Goal: Task Accomplishment & Management: Manage account settings

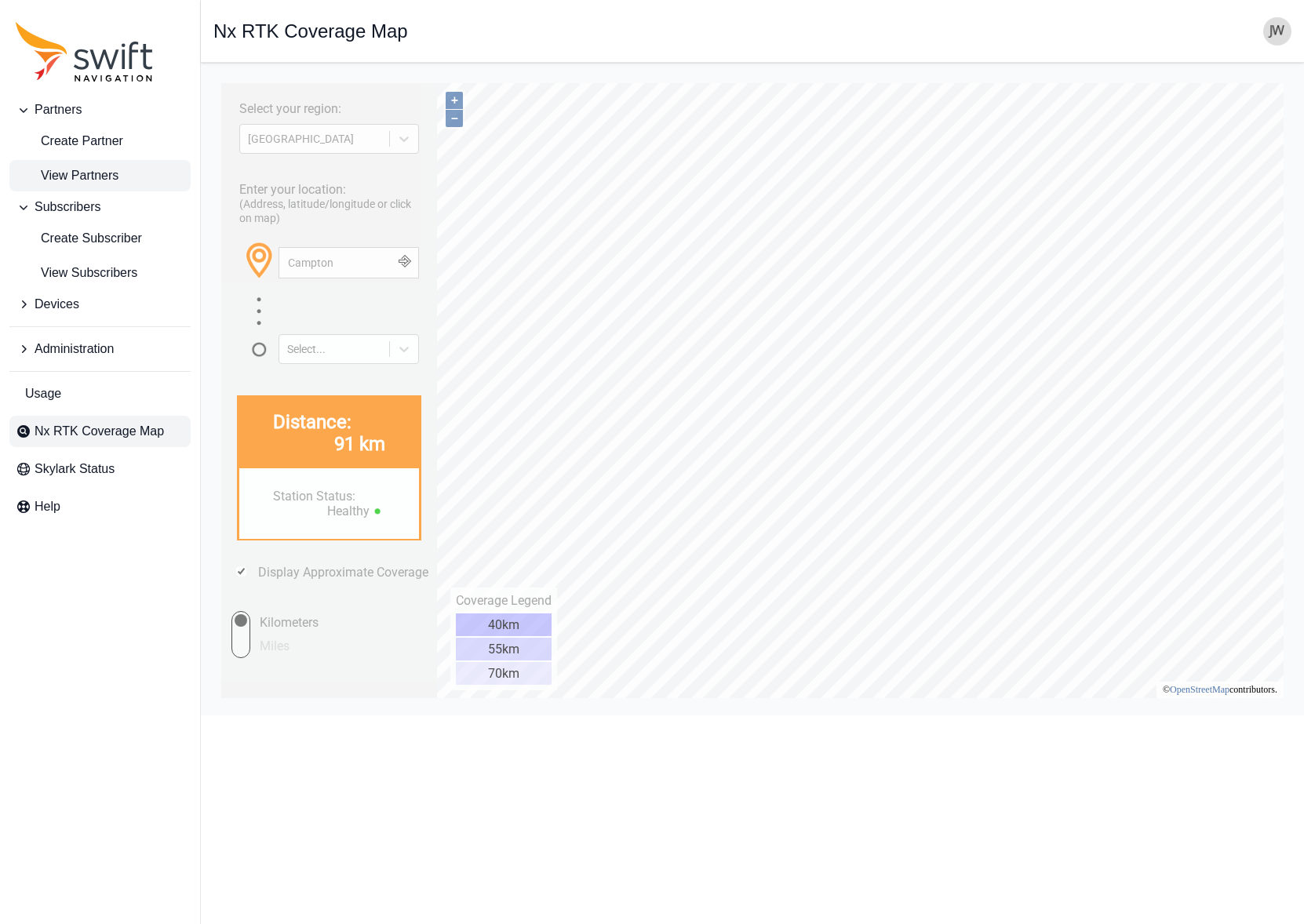
click at [89, 171] on span "View Partners" at bounding box center [67, 175] width 102 height 19
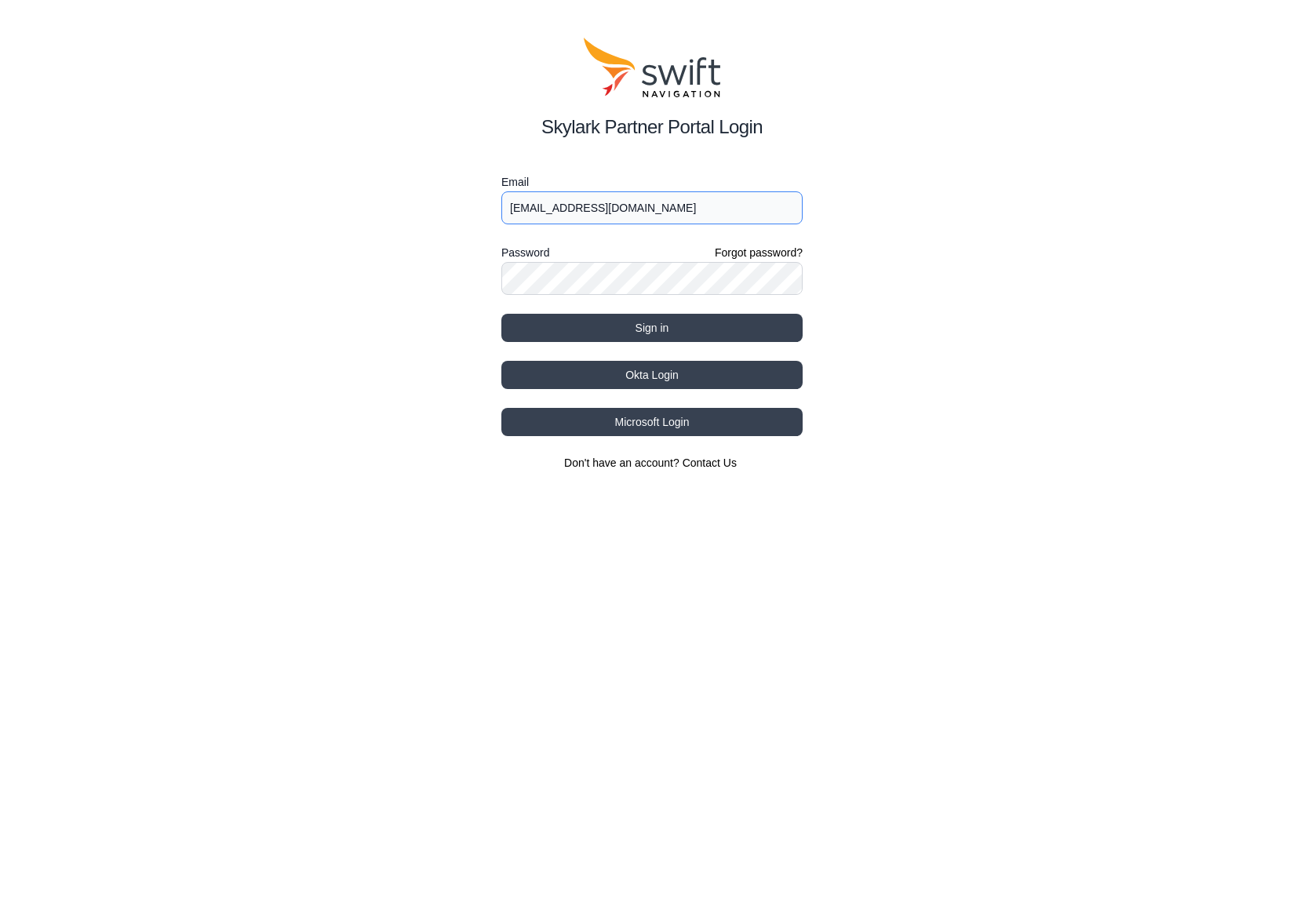
type input "jwhite@swift-nav.com"
click at [658, 327] on button "Sign in" at bounding box center [652, 328] width 301 height 29
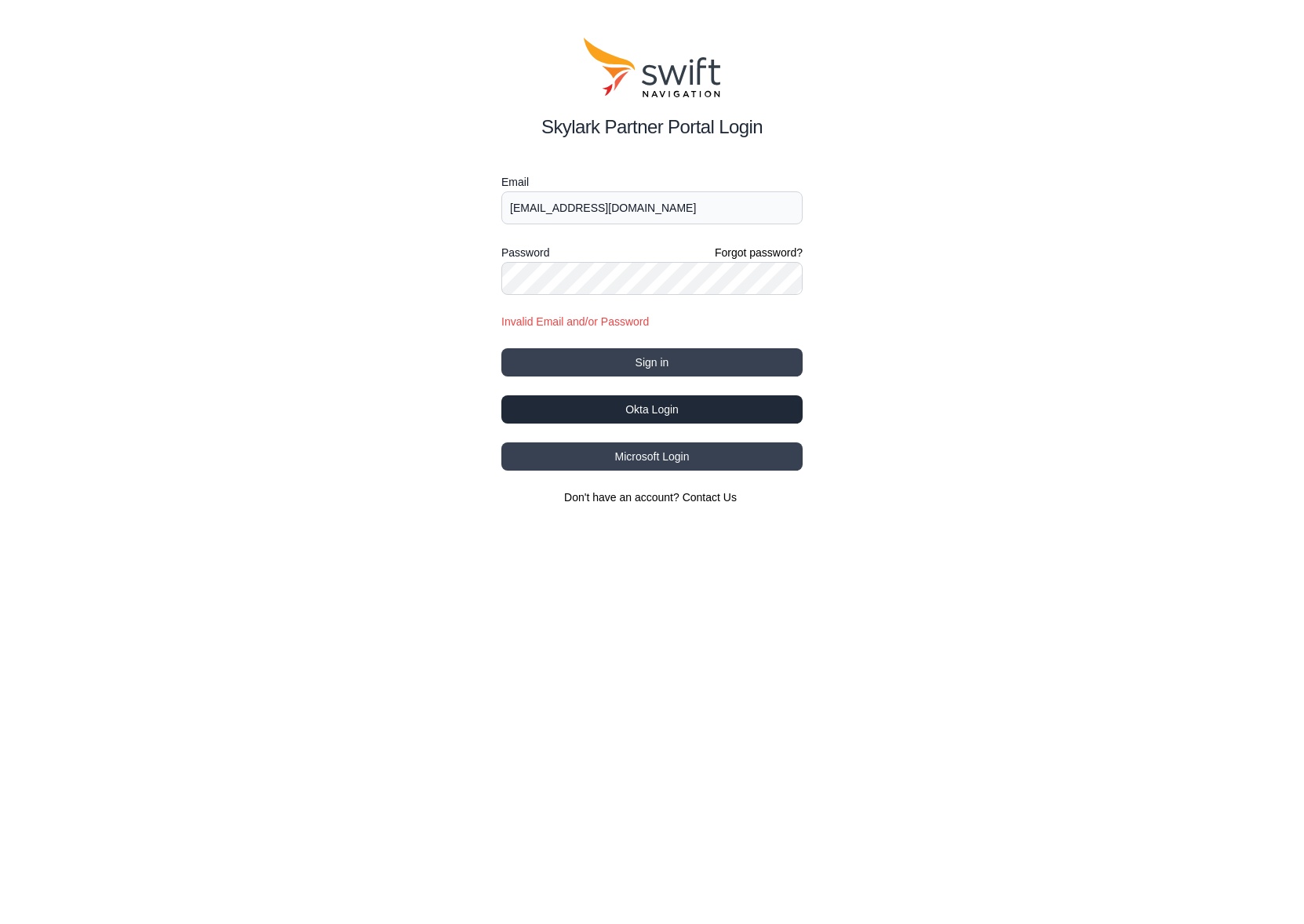
click at [652, 406] on button "Okta Login" at bounding box center [652, 409] width 301 height 29
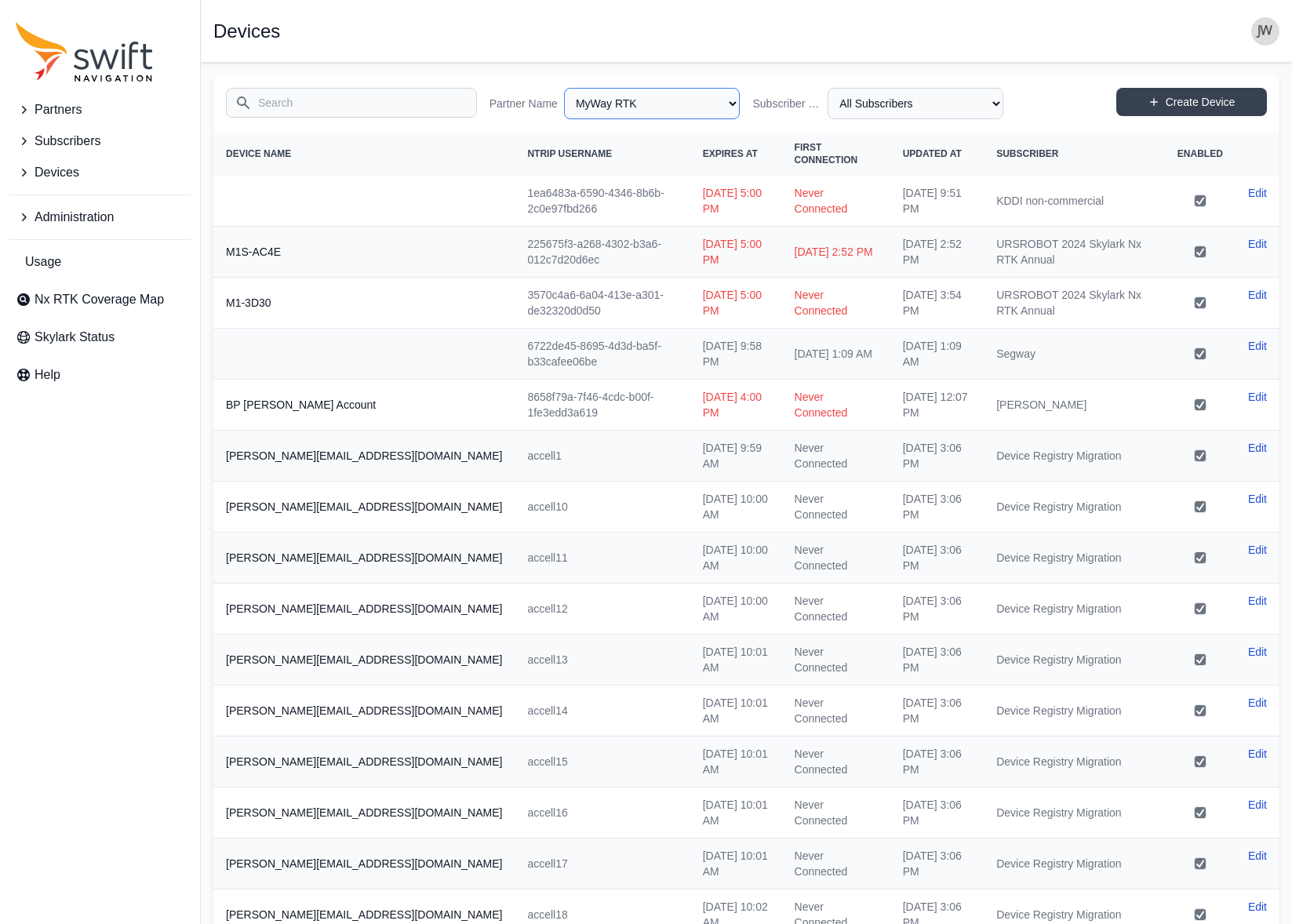
select select "15ebad76-1d73-4249-bd67-b5d560574fd4"
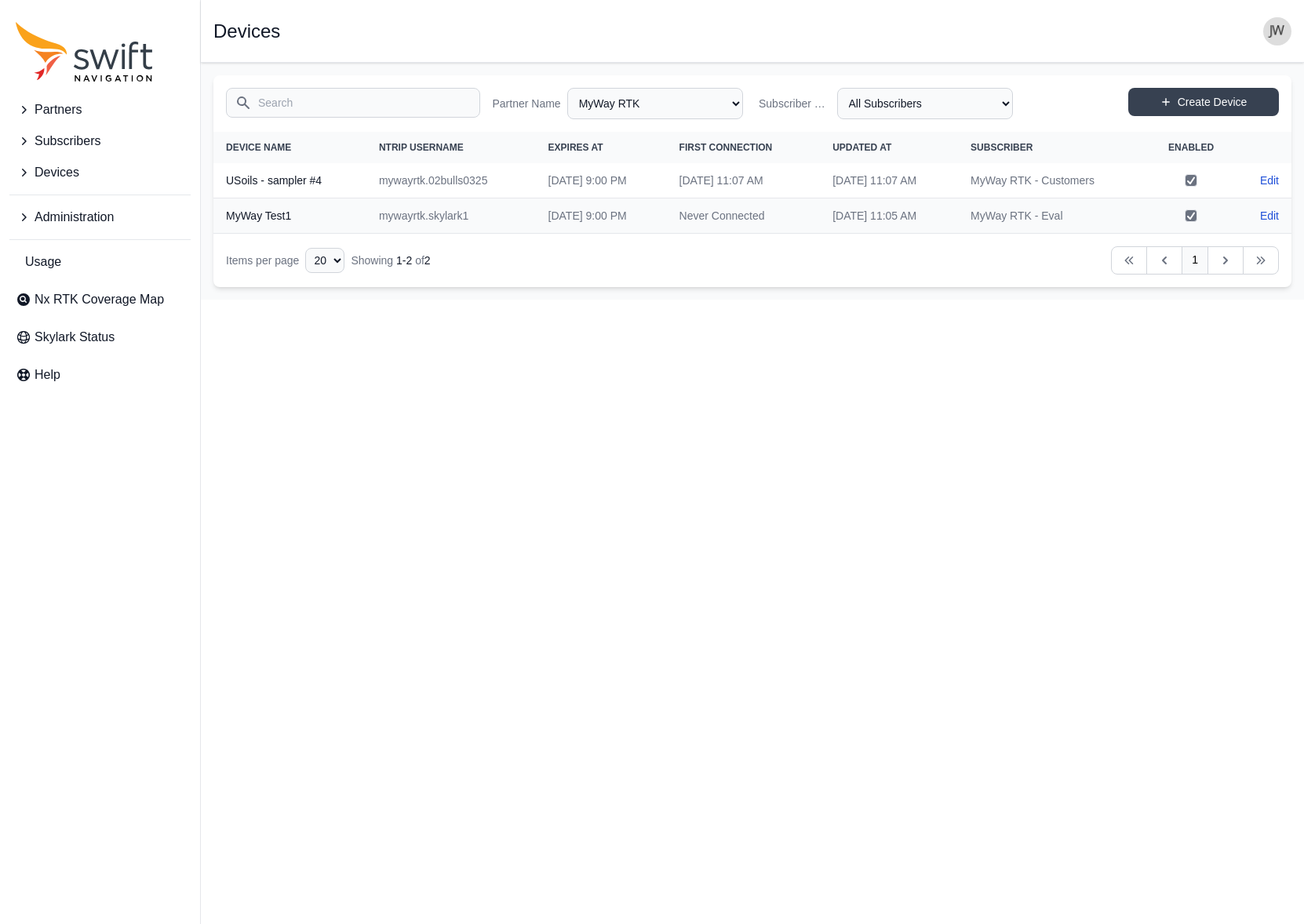
click at [396, 177] on td "mywayrtk.02bulls0325" at bounding box center [451, 181] width 169 height 35
select select "cedde840-5396-42c7-815a-fb24addfc857"
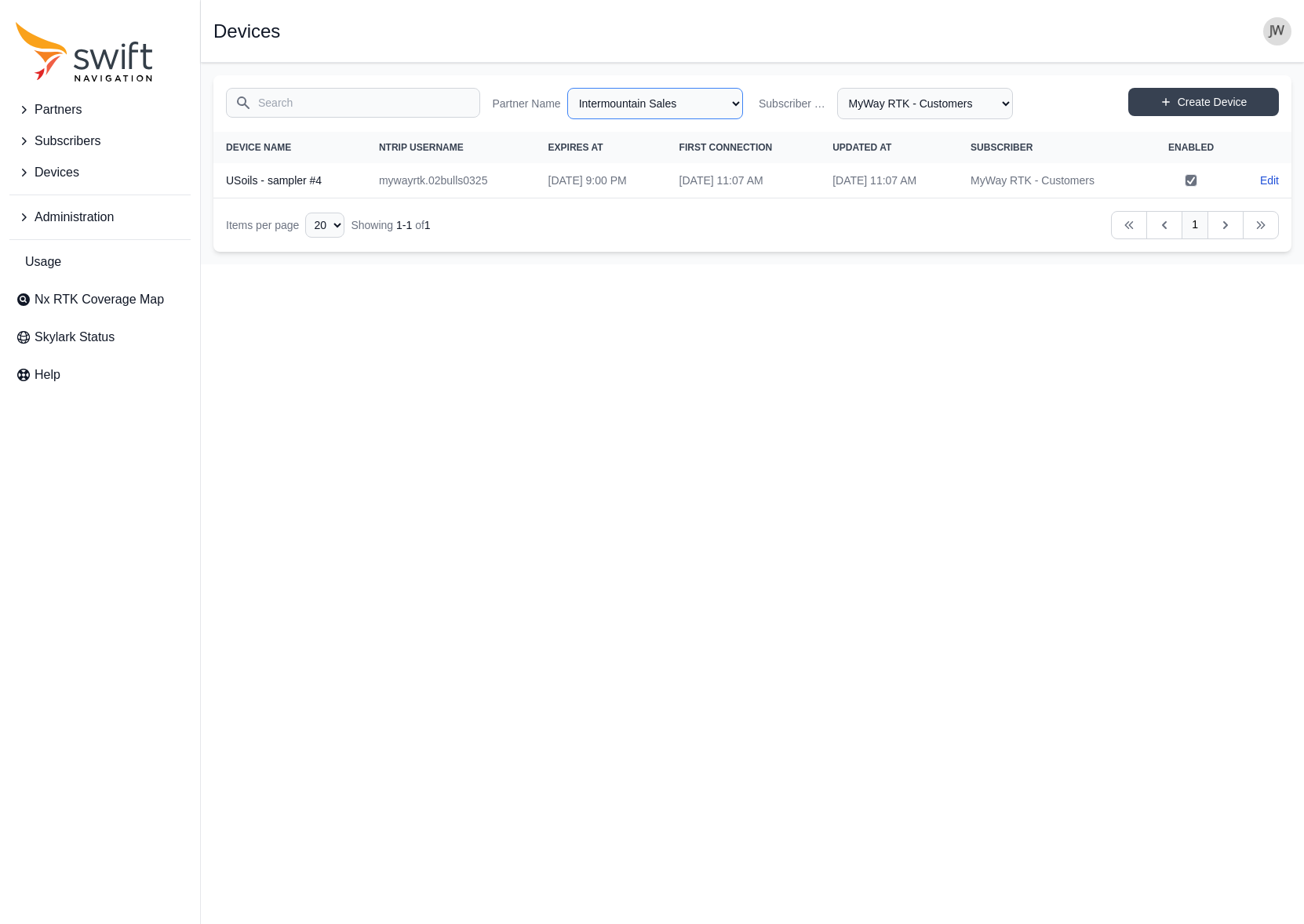
select select "e5635ad5-bb47-45ad-b9c9-b57d7d8429e8"
select select "Subscriber"
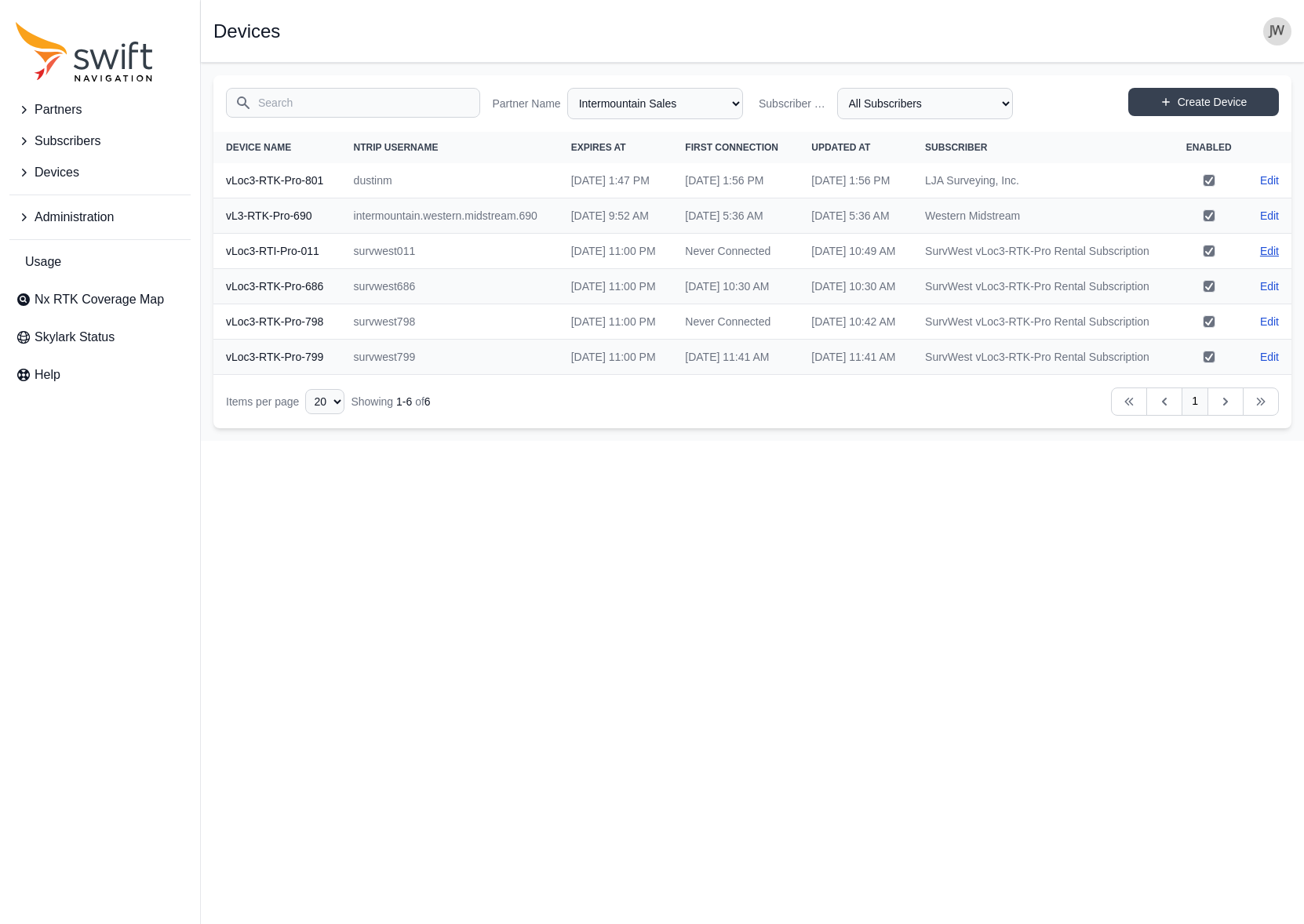
click at [1266, 259] on link "Edit" at bounding box center [1269, 251] width 19 height 16
select select "e5635ad5-bb47-45ad-b9c9-b57d7d8429e8"
select select "f4d138a0-5aeb-4afa-a3e3-f7d1f1ca9ec0"
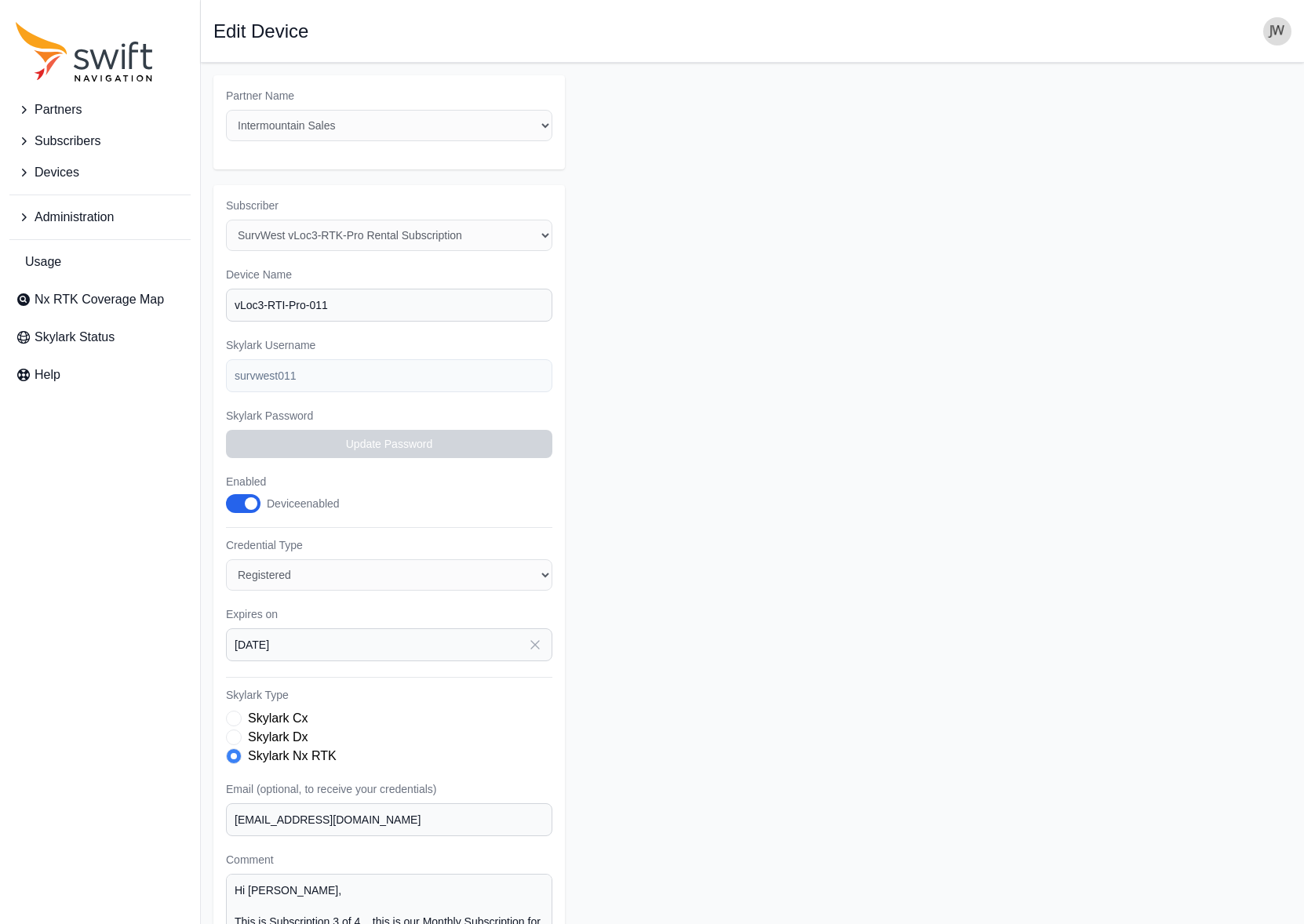
select select "e5635ad5-bb47-45ad-b9c9-b57d7d8429e8"
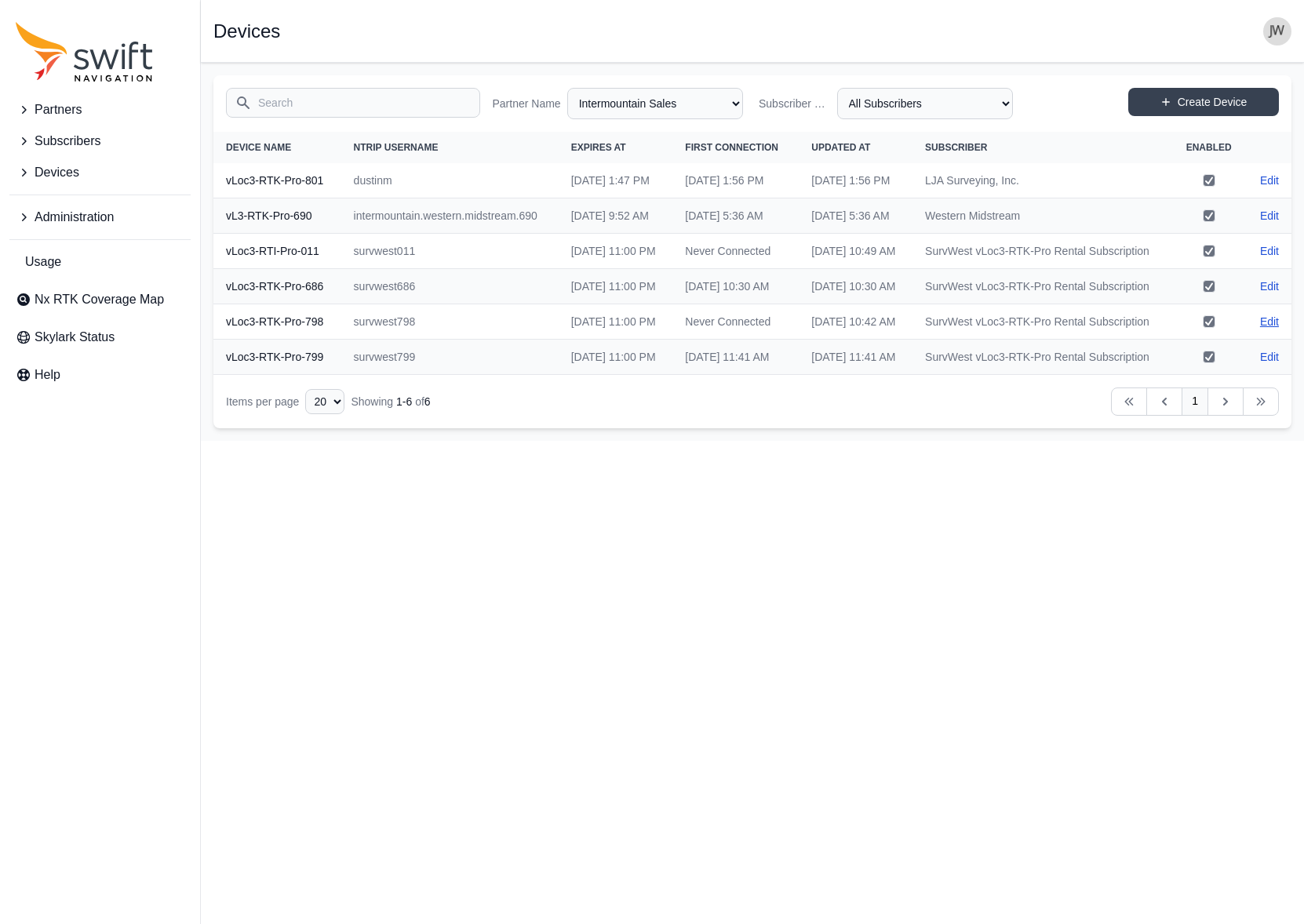
click at [1267, 330] on link "Edit" at bounding box center [1269, 322] width 19 height 16
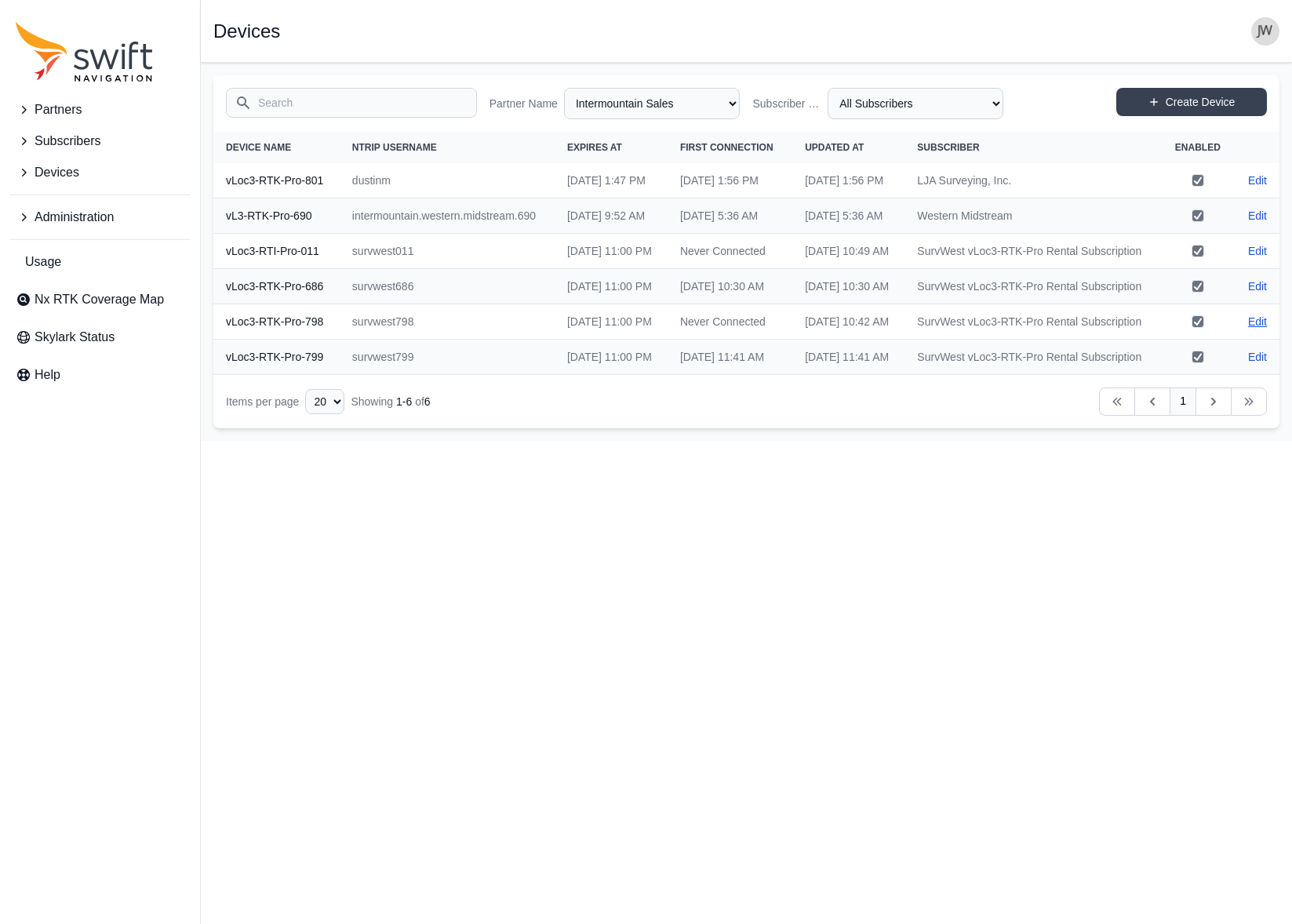
select select "e5635ad5-bb47-45ad-b9c9-b57d7d8429e8"
select select "f4d138a0-5aeb-4afa-a3e3-f7d1f1ca9ec0"
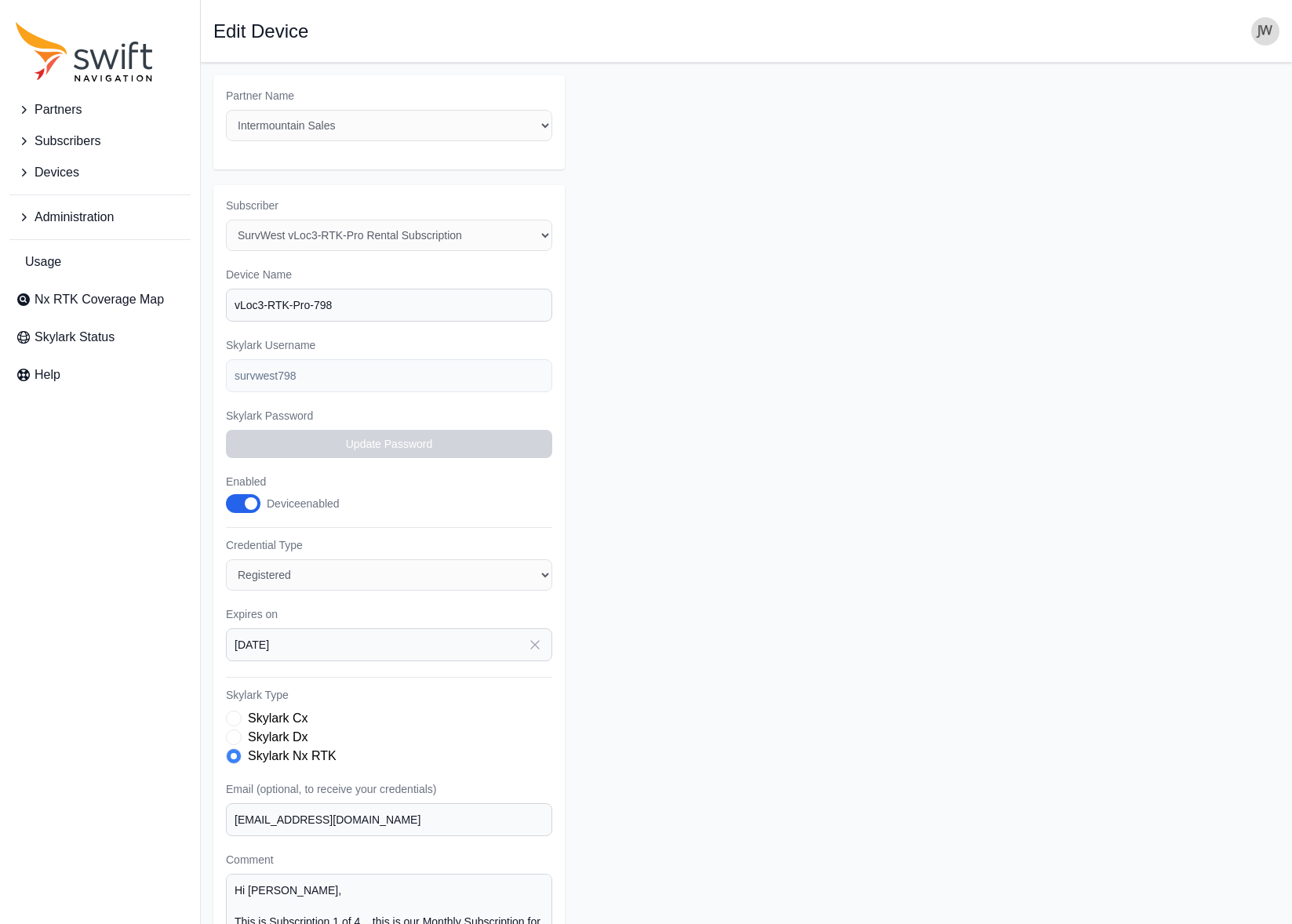
select select "e5635ad5-bb47-45ad-b9c9-b57d7d8429e8"
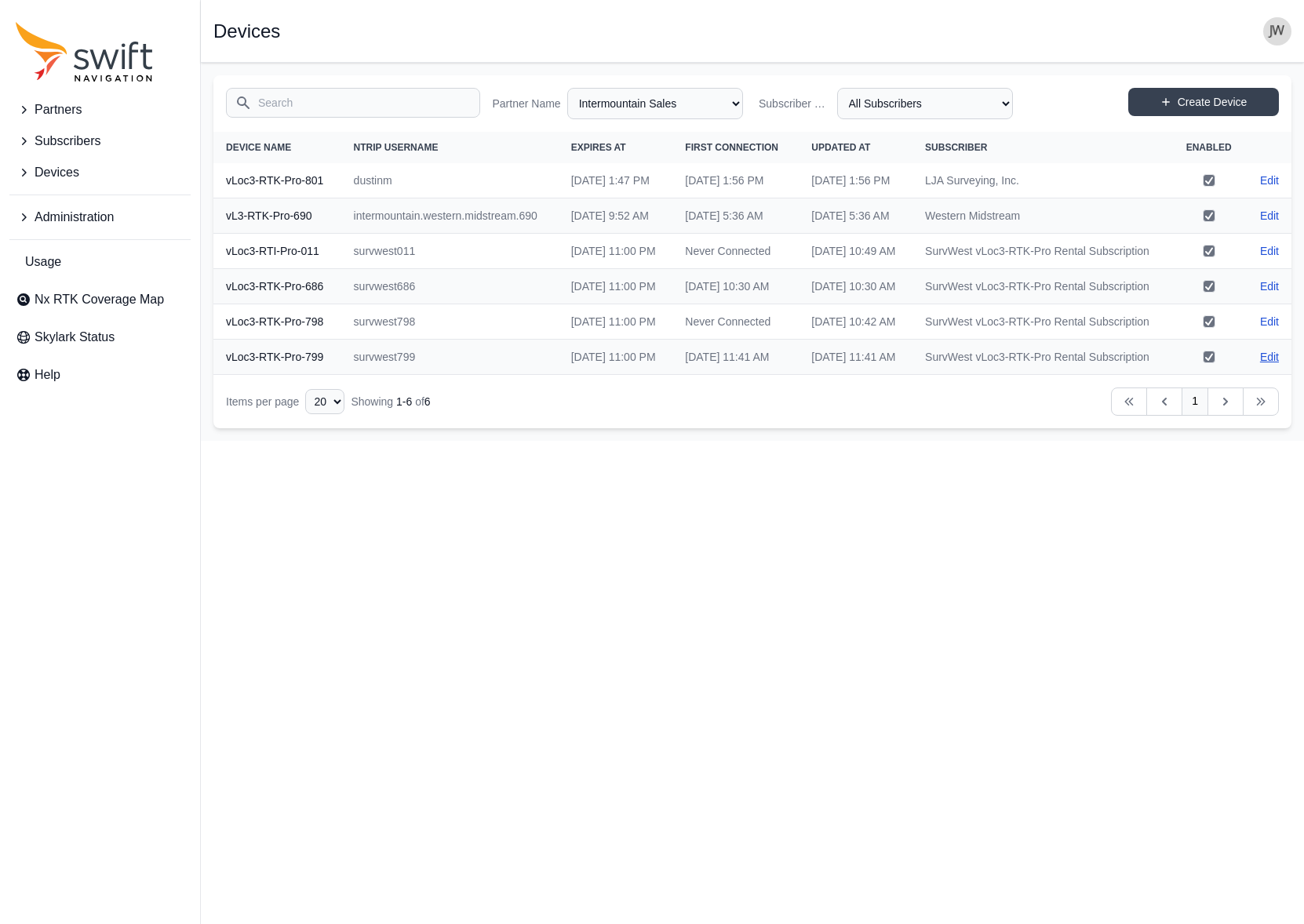
click at [1273, 365] on link "Edit" at bounding box center [1269, 357] width 19 height 16
select select "e5635ad5-bb47-45ad-b9c9-b57d7d8429e8"
select select "f4d138a0-5aeb-4afa-a3e3-f7d1f1ca9ec0"
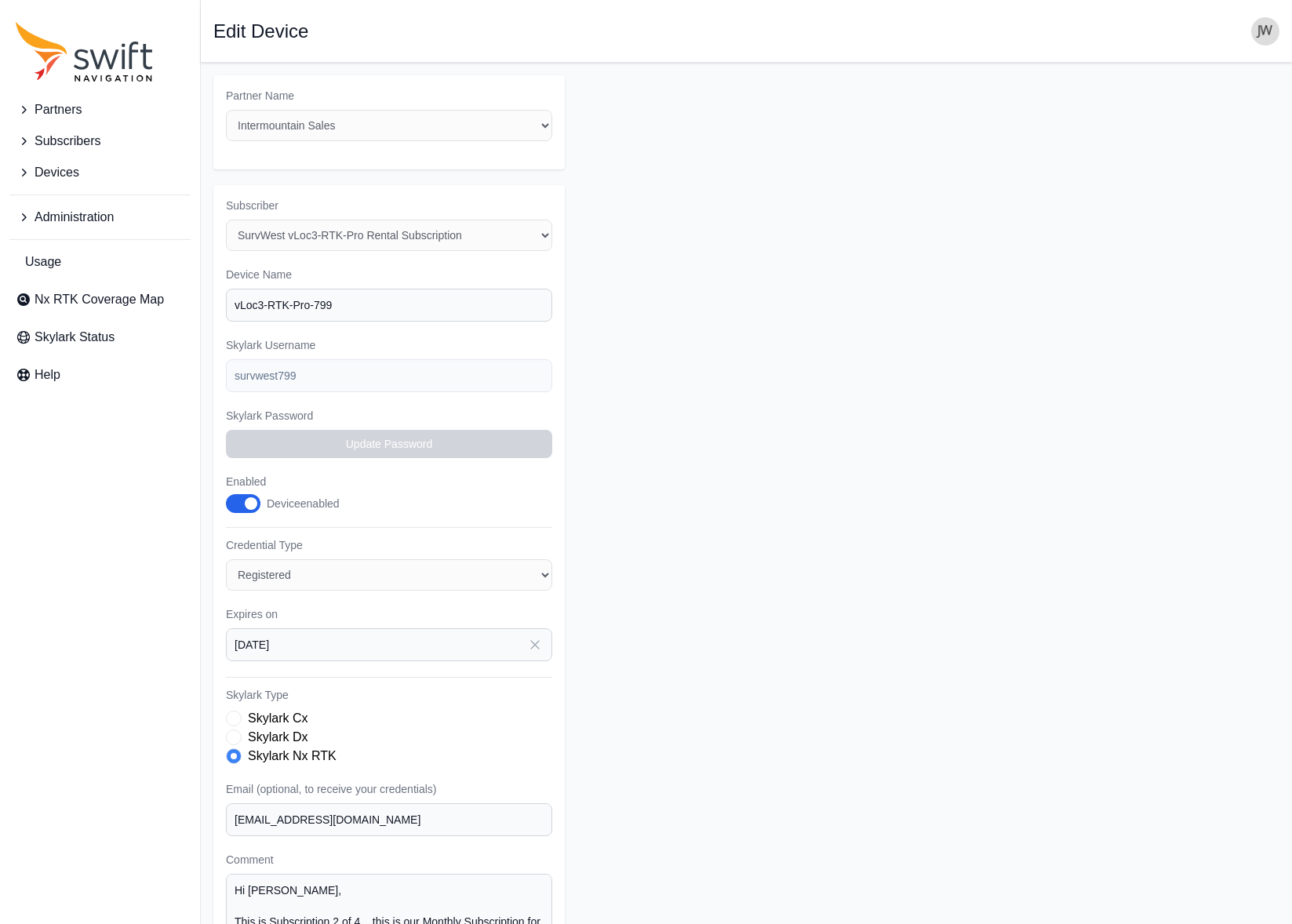
select select "e5635ad5-bb47-45ad-b9c9-b57d7d8429e8"
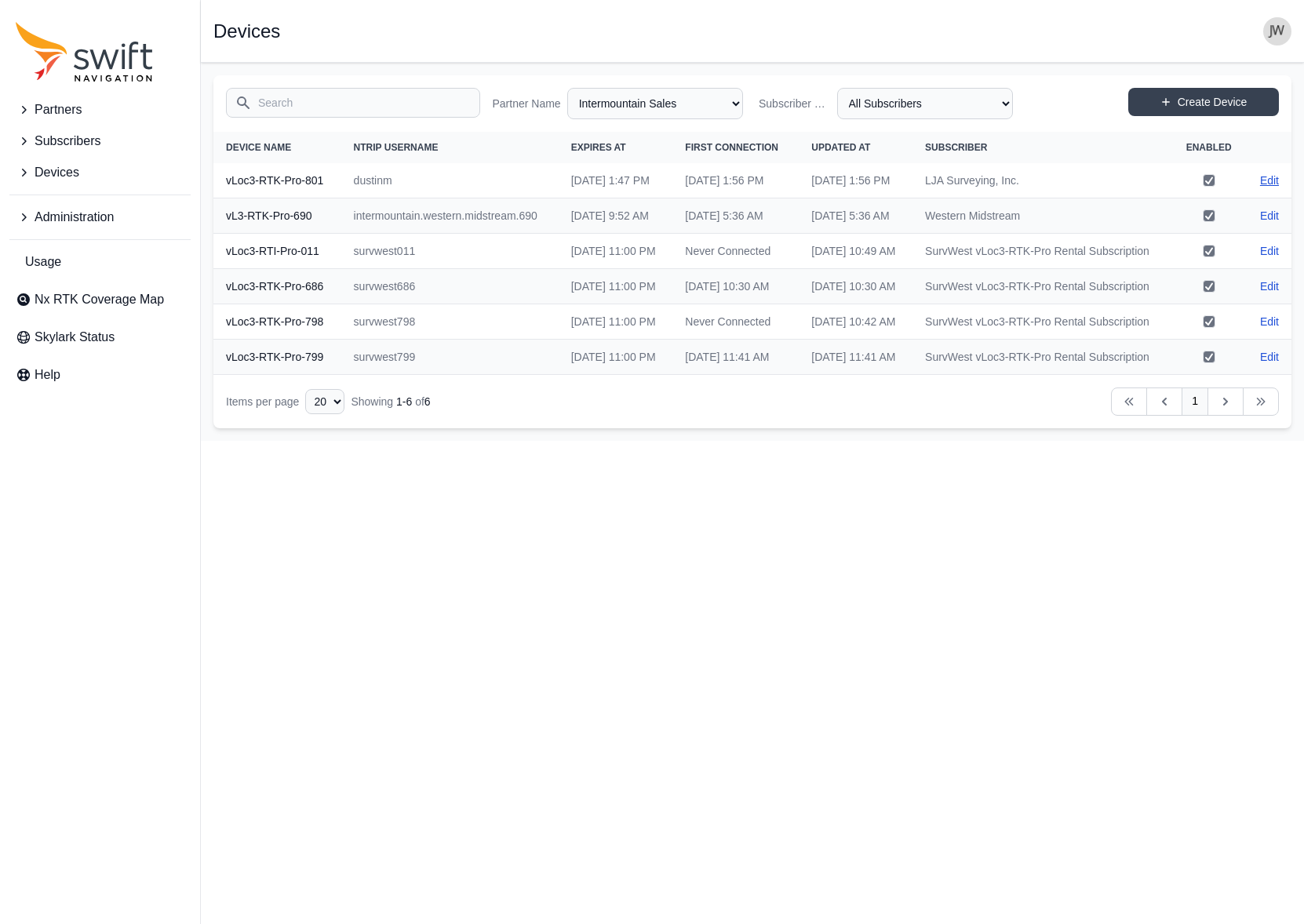
click at [1269, 180] on link "Edit" at bounding box center [1269, 180] width 19 height 16
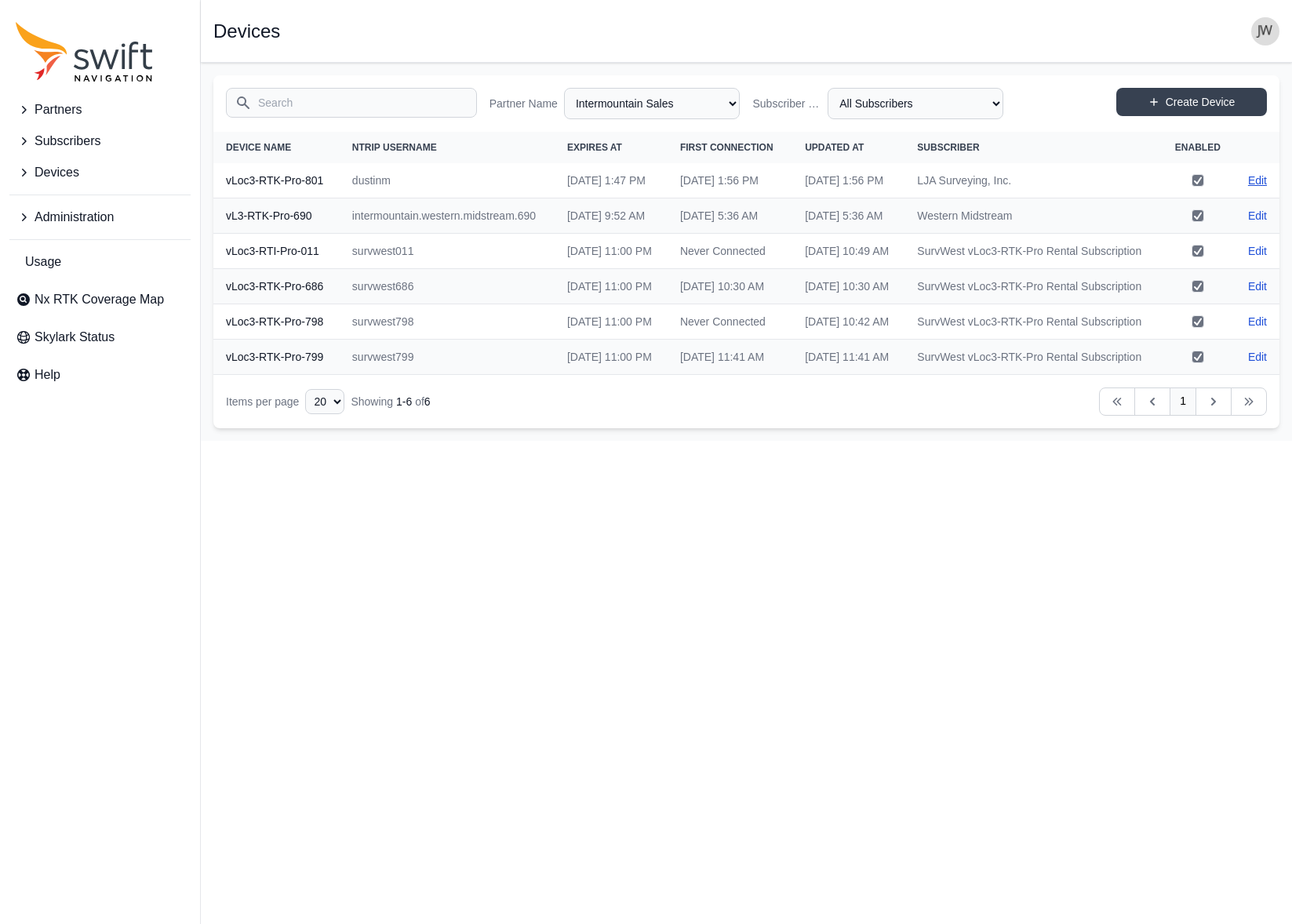
select select "e5635ad5-bb47-45ad-b9c9-b57d7d8429e8"
select select "b6161d62-dd68-469d-ae1f-54d047afb2de"
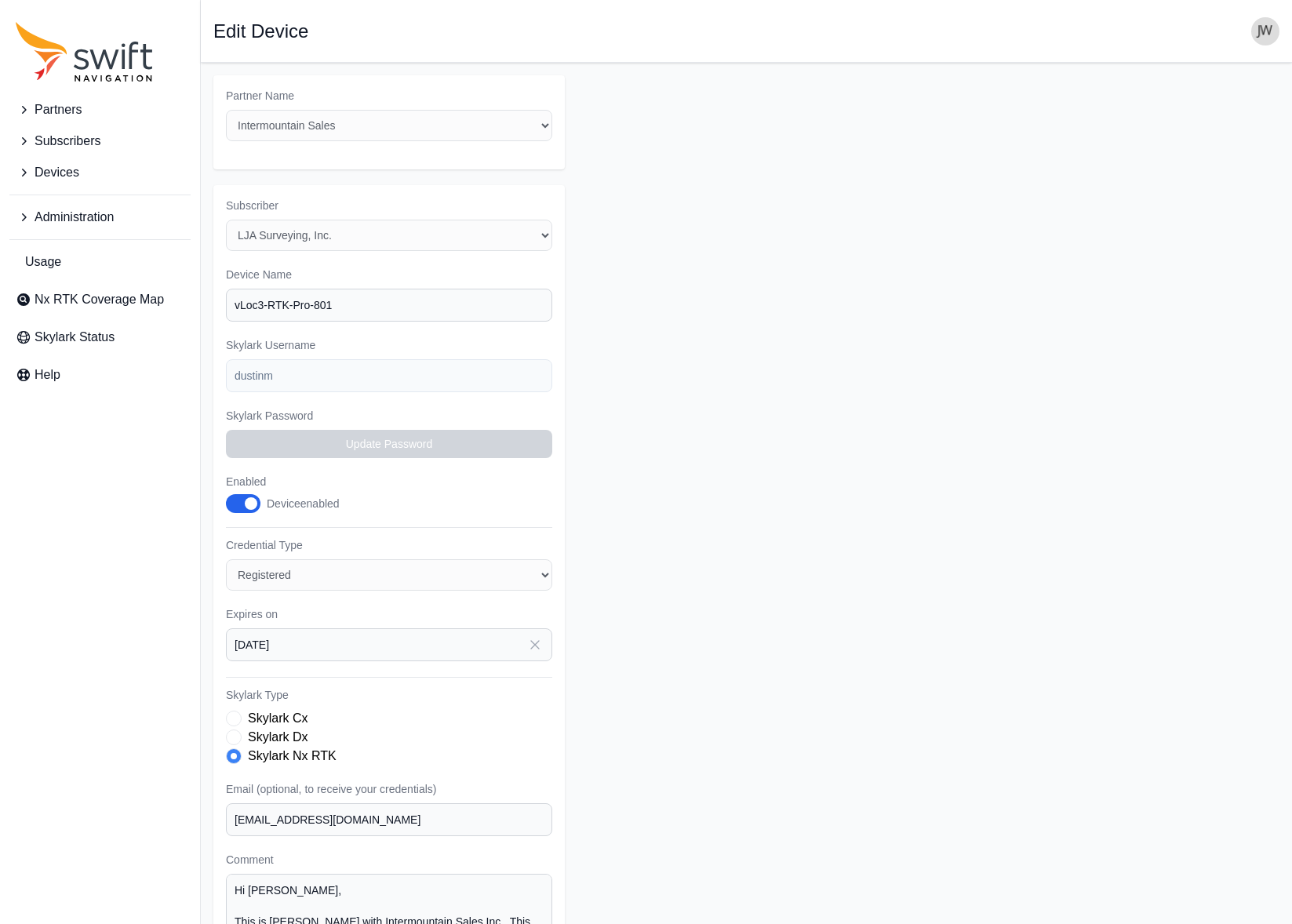
select select "e5635ad5-bb47-45ad-b9c9-b57d7d8429e8"
